Goal: Check status: Check status

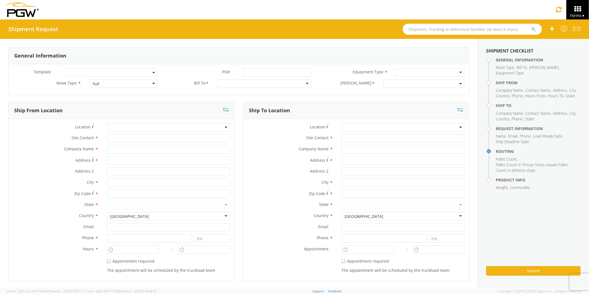
click at [418, 29] on input "text" at bounding box center [472, 29] width 139 height 11
paste input "56747461"
type input "56747461"
click at [531, 26] on button "submit" at bounding box center [533, 29] width 5 height 7
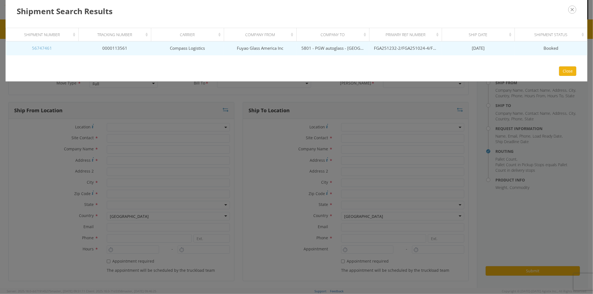
click at [45, 46] on link "56747461" at bounding box center [42, 48] width 20 height 6
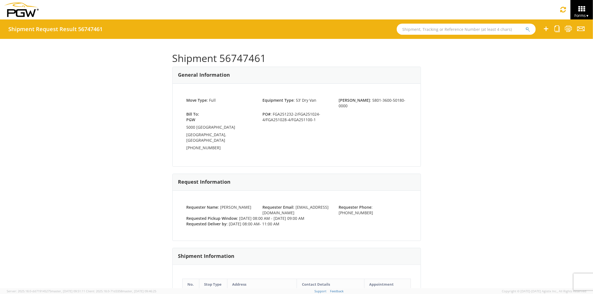
click at [373, 121] on div "Bill To: PGW [STREET_ADDRESS] [PHONE_NUMBER] PO# : FGA251232-2/FGA251024-4/FGA2…" at bounding box center [297, 132] width 229 height 41
click at [418, 33] on input "text" at bounding box center [466, 29] width 139 height 11
paste input "56747461"
click at [526, 26] on button "submit" at bounding box center [528, 29] width 5 height 7
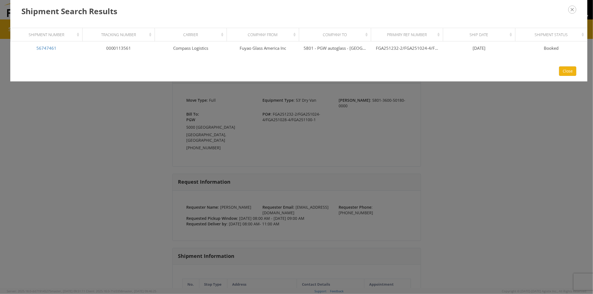
drag, startPoint x: 417, startPoint y: 139, endPoint x: 416, endPoint y: 131, distance: 7.8
click at [418, 138] on div "Shipment Search Results Loading, please wait Shipment Number Tracking Number Ca…" at bounding box center [296, 147] width 593 height 294
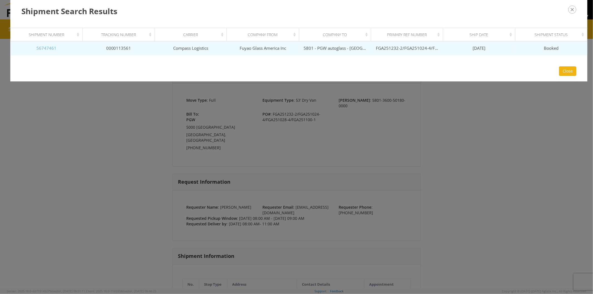
click at [44, 49] on link "56747461" at bounding box center [46, 48] width 20 height 6
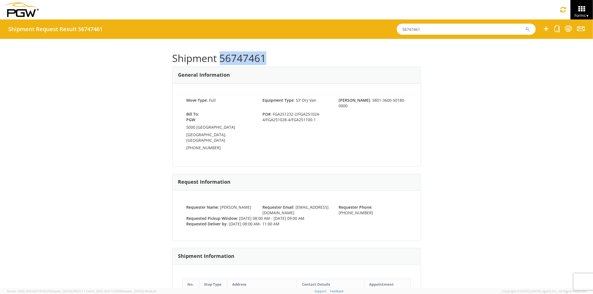
drag, startPoint x: 219, startPoint y: 57, endPoint x: 262, endPoint y: 59, distance: 42.3
click at [262, 59] on h1 "Shipment 56747461" at bounding box center [296, 58] width 249 height 11
copy h1 "56747461"
drag, startPoint x: 394, startPoint y: 29, endPoint x: 358, endPoint y: 28, distance: 36.2
click at [358, 28] on div "Shipment Request Result 56747461 56747461" at bounding box center [296, 28] width 593 height 19
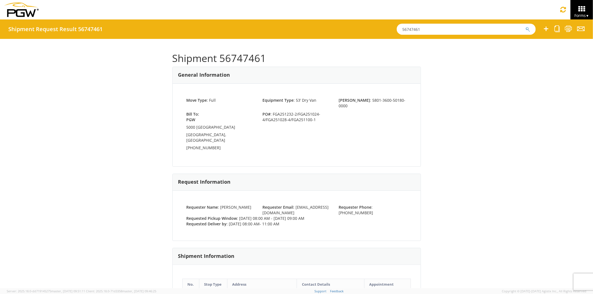
paste input "806437"
click at [526, 26] on button "submit" at bounding box center [528, 29] width 5 height 7
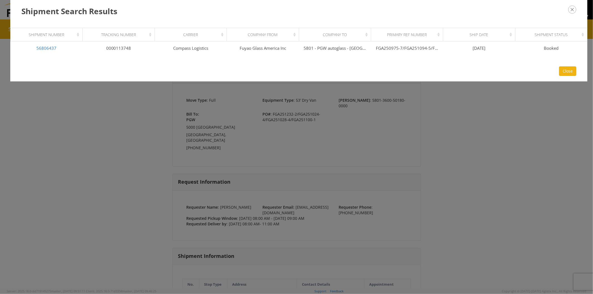
click at [578, 73] on div "Close" at bounding box center [299, 71] width 578 height 21
click at [570, 70] on button "Close" at bounding box center [567, 70] width 17 height 9
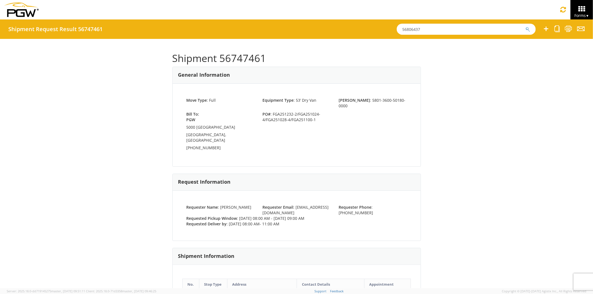
drag, startPoint x: 415, startPoint y: 29, endPoint x: 356, endPoint y: 27, distance: 58.8
click at [359, 28] on div "Shipment Request Result 56747461 56806437" at bounding box center [296, 28] width 593 height 19
paste input "49"
click at [526, 26] on button "submit" at bounding box center [528, 29] width 5 height 7
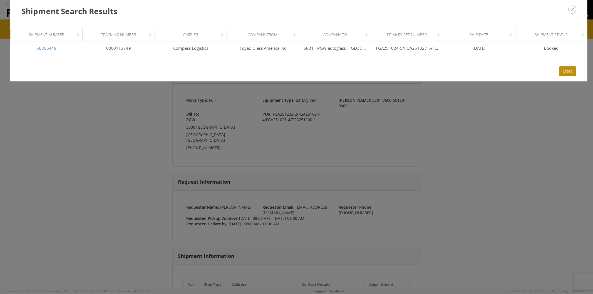
click at [564, 71] on button "Close" at bounding box center [567, 70] width 17 height 9
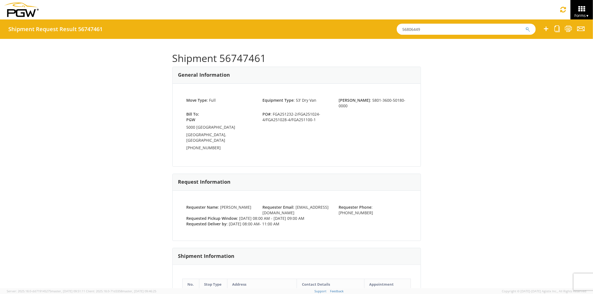
drag, startPoint x: 422, startPoint y: 28, endPoint x: 340, endPoint y: 23, distance: 82.3
click at [344, 24] on div "Shipment Request Result 56747461 56806449" at bounding box center [296, 28] width 593 height 19
paste input "760422"
type input "56760422"
click at [526, 26] on button "submit" at bounding box center [528, 29] width 5 height 7
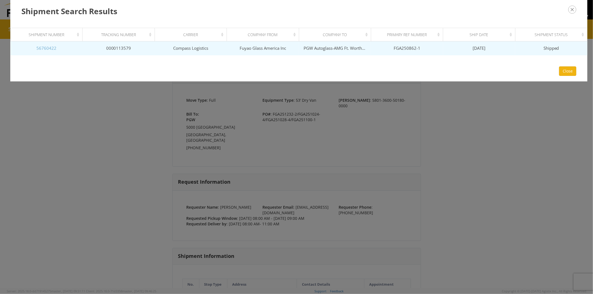
click at [48, 48] on link "56760422" at bounding box center [46, 48] width 20 height 6
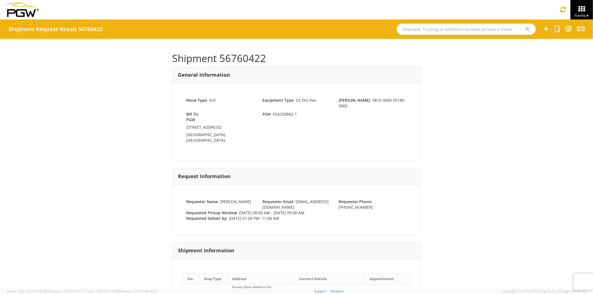
click at [294, 112] on span "PO# : FGA250862-1" at bounding box center [296, 115] width 76 height 6
click at [295, 112] on span "PO# : FGA250862-1" at bounding box center [296, 115] width 76 height 6
drag, startPoint x: 294, startPoint y: 108, endPoint x: 290, endPoint y: 109, distance: 4.0
click at [290, 112] on span "PO# : FGA250862-1" at bounding box center [296, 115] width 76 height 6
click at [294, 112] on span "PO# : FGA250862-1" at bounding box center [296, 115] width 76 height 6
